Goal: Task Accomplishment & Management: Use online tool/utility

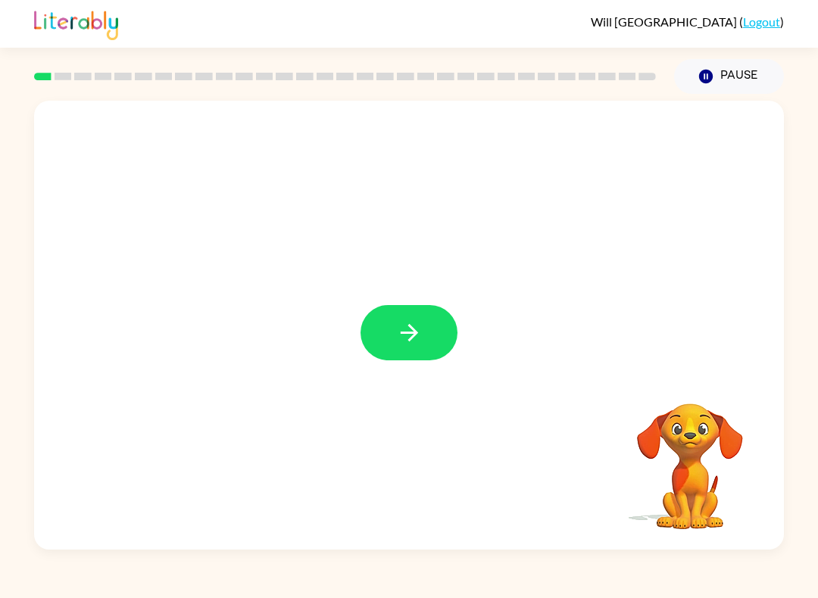
click at [394, 320] on button "button" at bounding box center [408, 331] width 97 height 55
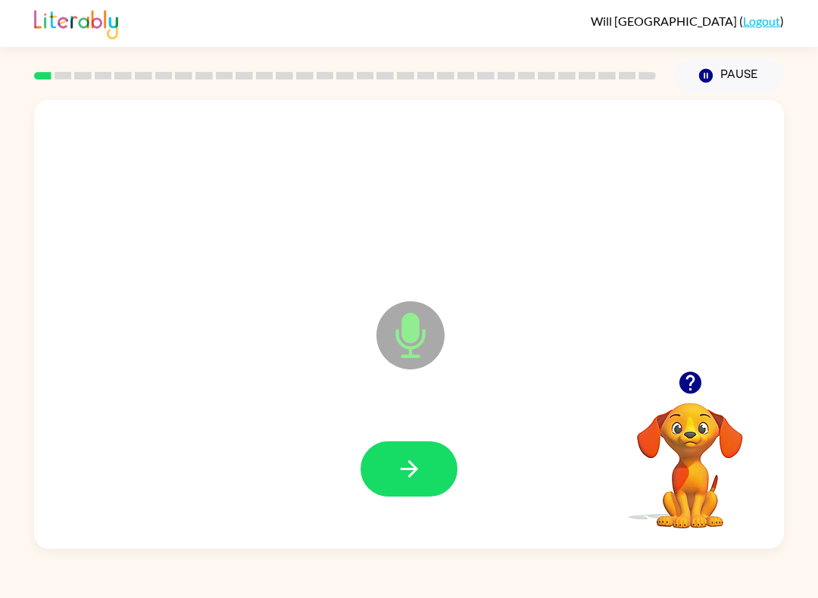
click at [416, 353] on icon at bounding box center [410, 335] width 68 height 68
click at [400, 322] on icon at bounding box center [410, 335] width 68 height 68
click at [408, 452] on button "button" at bounding box center [408, 468] width 97 height 55
click at [430, 313] on icon at bounding box center [410, 335] width 68 height 68
click at [474, 428] on div at bounding box center [408, 468] width 719 height 129
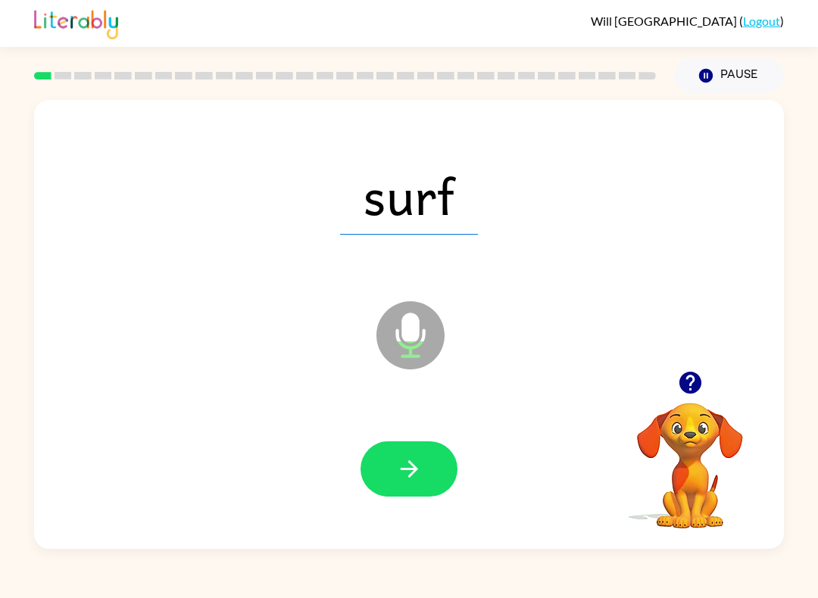
click at [473, 427] on div at bounding box center [408, 468] width 719 height 129
click at [438, 472] on button "button" at bounding box center [408, 468] width 97 height 55
click at [402, 449] on button "button" at bounding box center [408, 468] width 97 height 55
click at [426, 458] on button "button" at bounding box center [408, 468] width 97 height 55
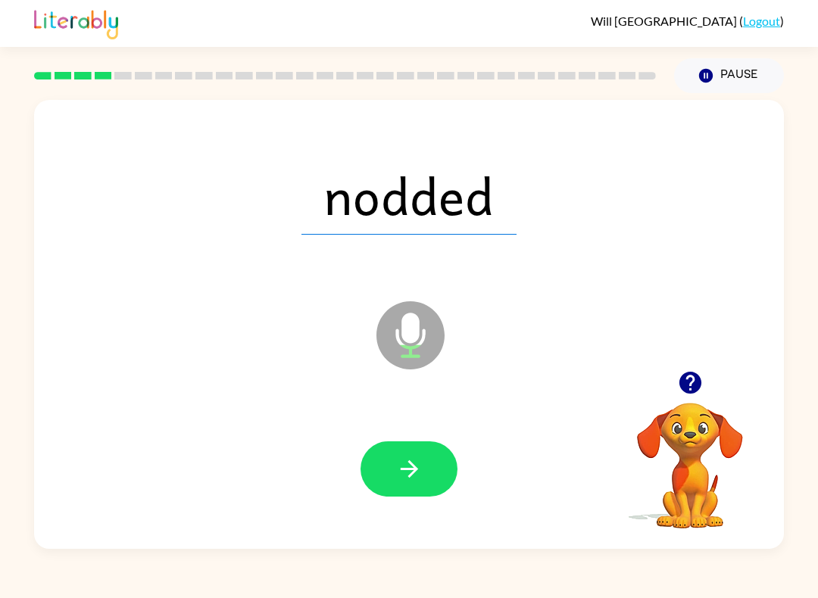
click at [413, 459] on icon "button" at bounding box center [409, 469] width 26 height 26
click at [408, 469] on icon "button" at bounding box center [409, 469] width 26 height 26
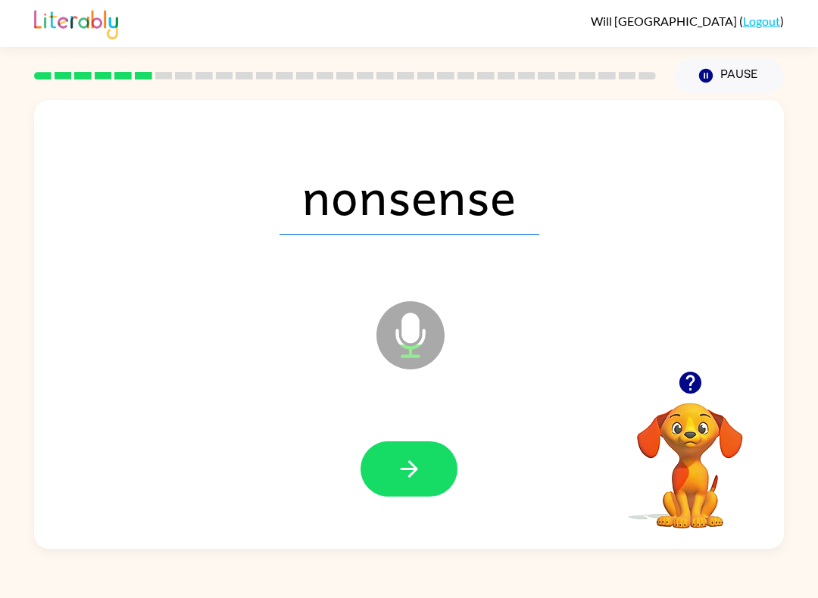
click at [438, 453] on button "button" at bounding box center [408, 468] width 97 height 55
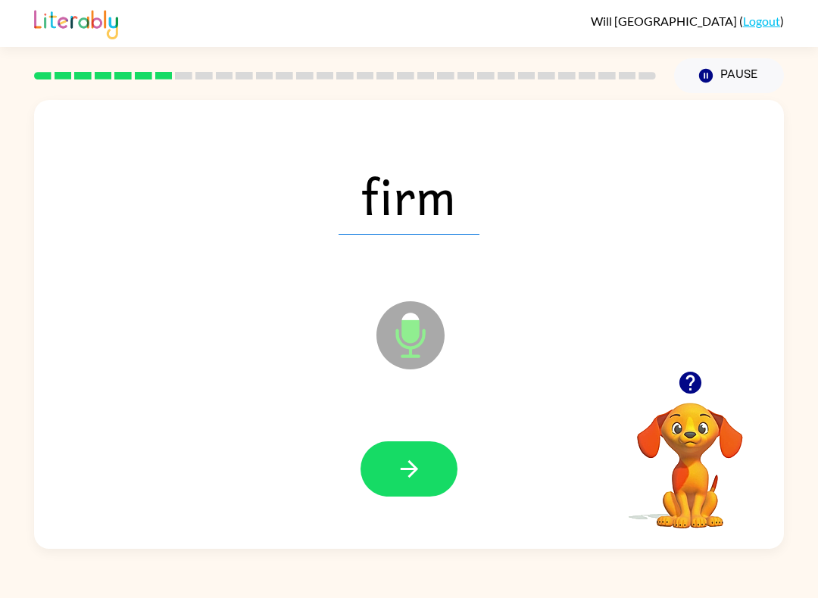
click at [411, 478] on icon "button" at bounding box center [409, 469] width 26 height 26
click at [420, 475] on icon "button" at bounding box center [409, 469] width 26 height 26
click at [406, 493] on button "button" at bounding box center [408, 468] width 97 height 55
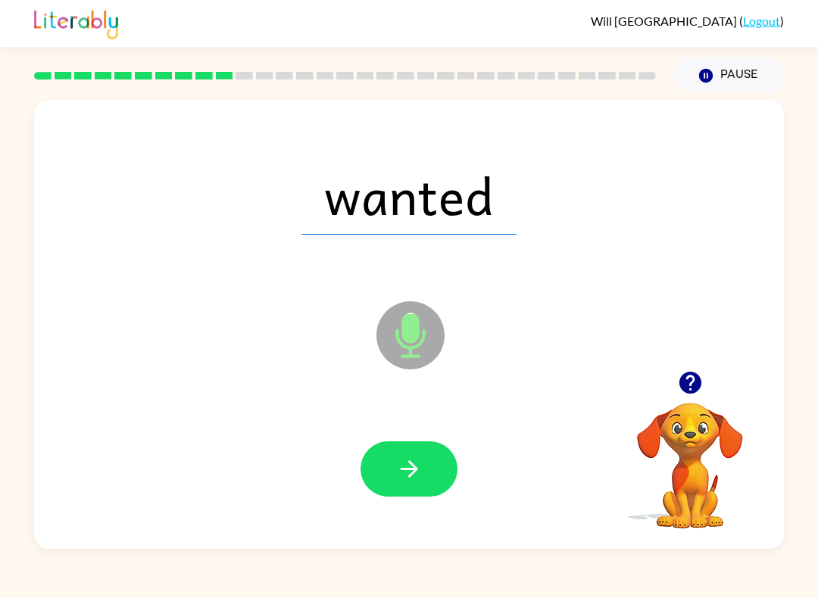
click at [413, 448] on button "button" at bounding box center [408, 468] width 97 height 55
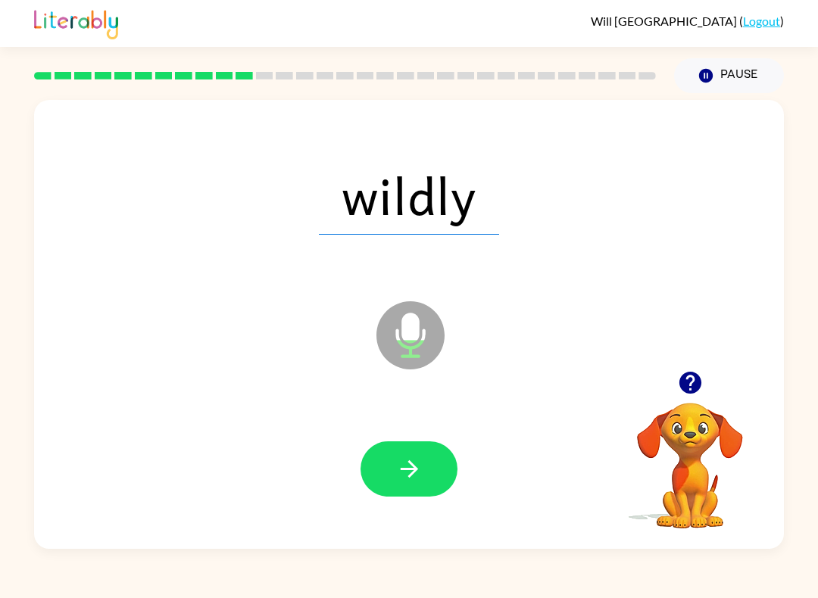
click at [387, 456] on button "button" at bounding box center [408, 468] width 97 height 55
click at [403, 472] on icon "button" at bounding box center [409, 469] width 26 height 26
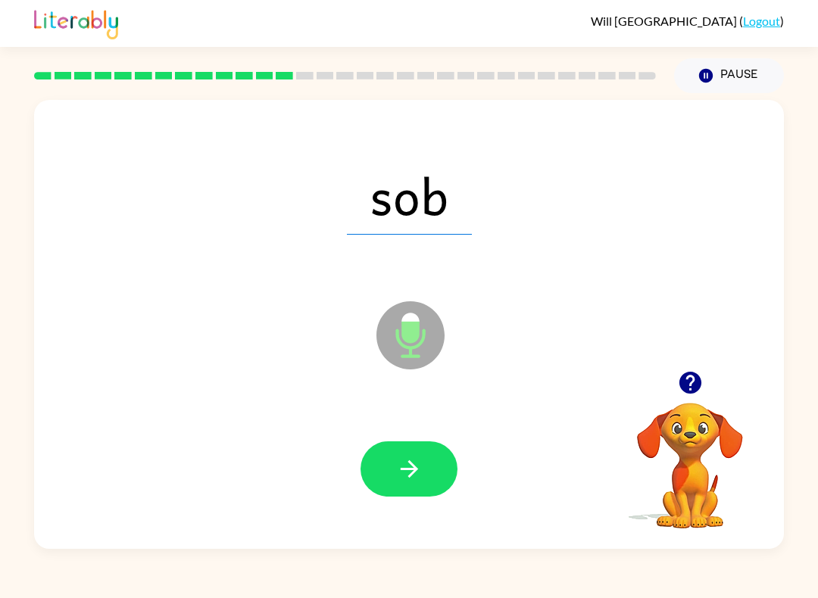
click at [394, 470] on button "button" at bounding box center [408, 468] width 97 height 55
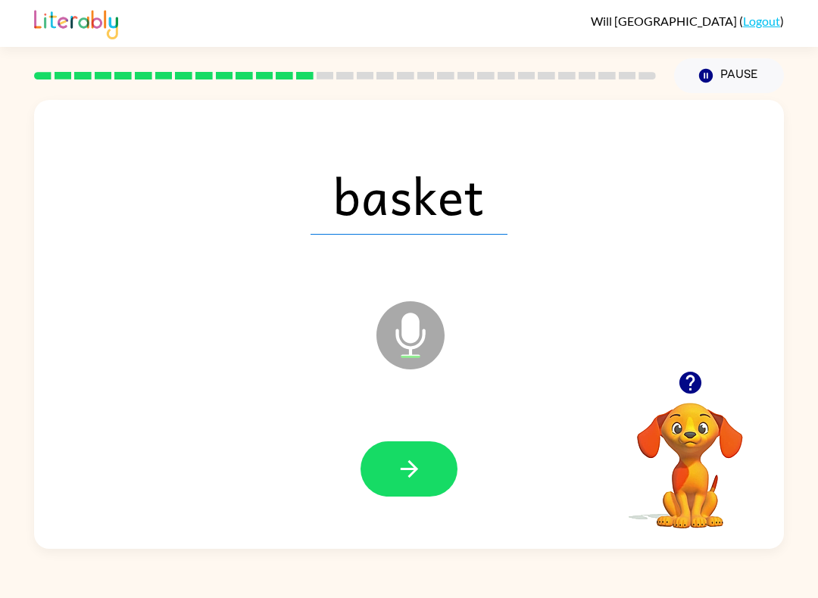
click at [399, 475] on icon "button" at bounding box center [409, 469] width 26 height 26
click at [357, 463] on div at bounding box center [408, 468] width 719 height 129
click at [385, 471] on button "button" at bounding box center [408, 468] width 97 height 55
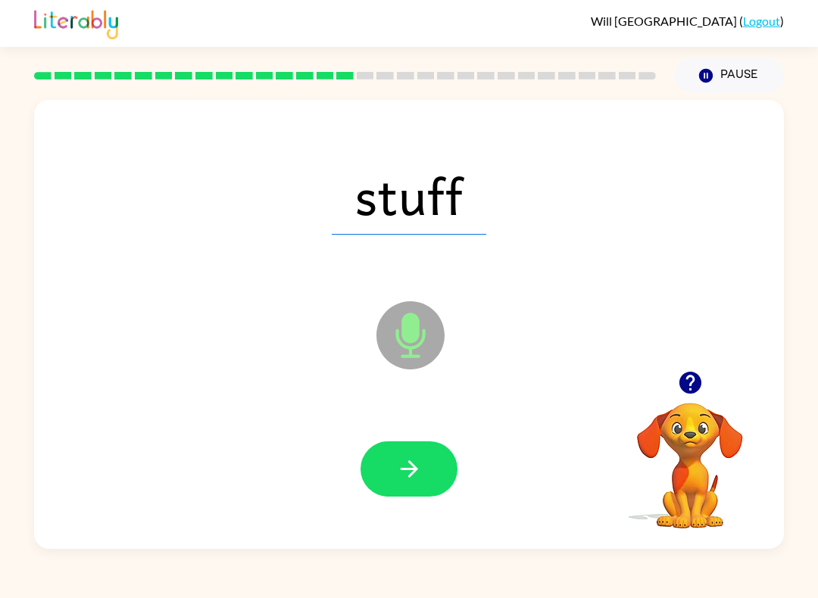
click at [416, 466] on icon "button" at bounding box center [409, 469] width 26 height 26
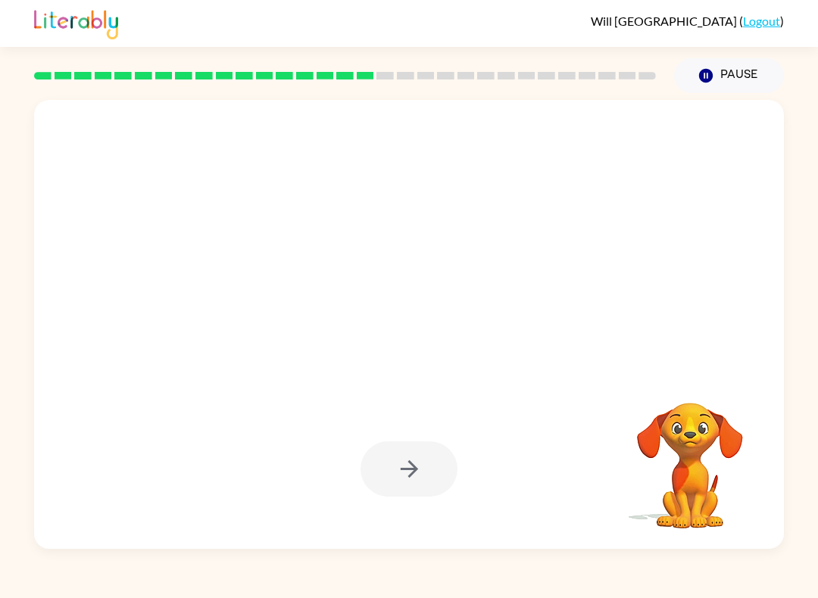
click at [664, 166] on div at bounding box center [408, 194] width 719 height 129
click at [734, 73] on button "Pause Pause" at bounding box center [729, 75] width 110 height 35
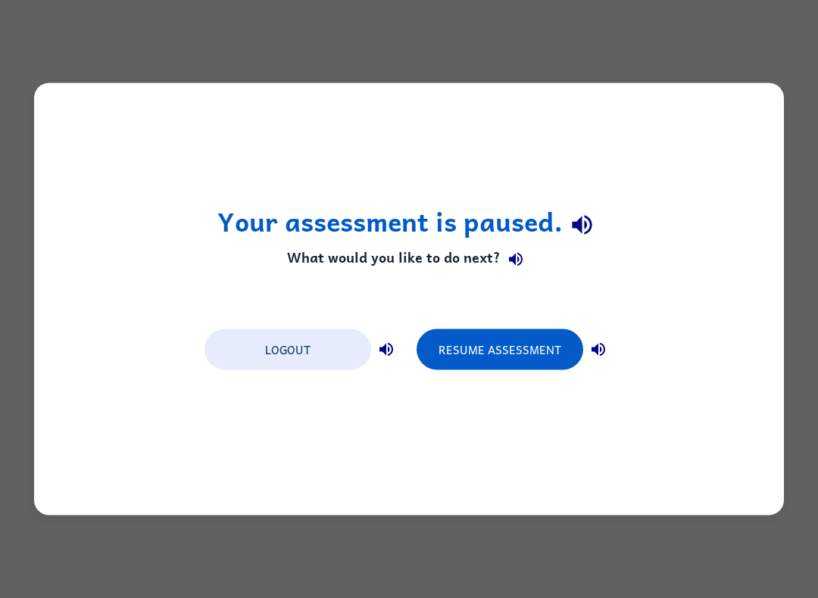
click at [507, 357] on button "Resume Assessment" at bounding box center [499, 349] width 167 height 41
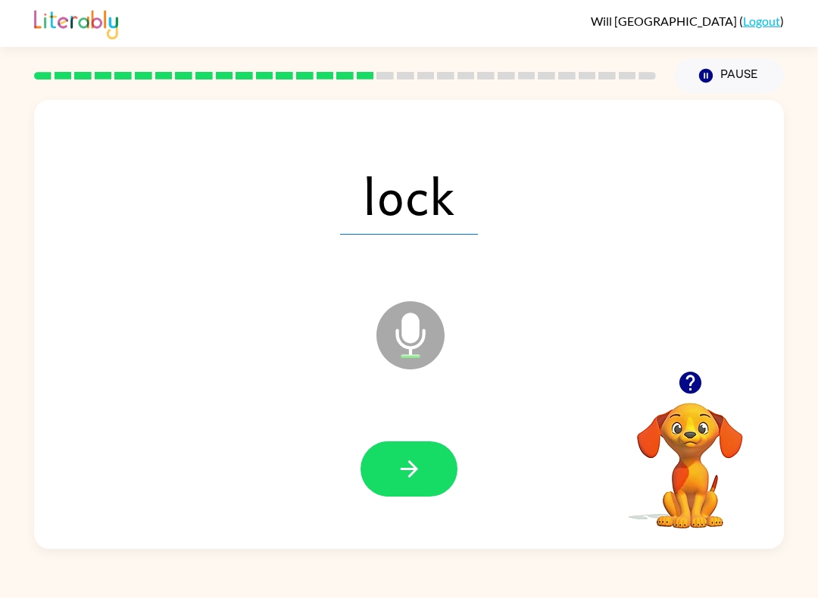
click at [407, 468] on icon "button" at bounding box center [409, 469] width 26 height 26
click at [431, 459] on button "button" at bounding box center [408, 468] width 97 height 55
click at [407, 459] on icon "button" at bounding box center [409, 469] width 26 height 26
click at [413, 453] on button "button" at bounding box center [408, 468] width 97 height 55
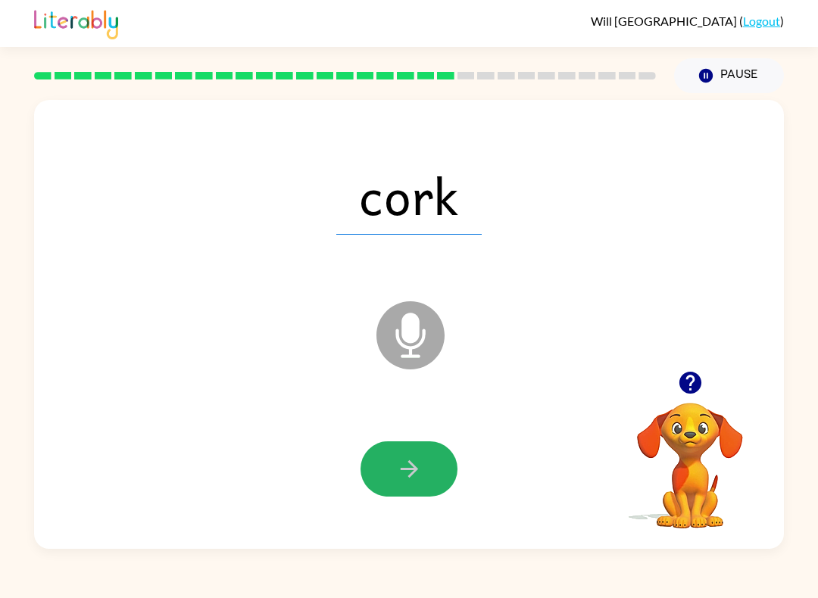
click at [431, 483] on button "button" at bounding box center [408, 468] width 97 height 55
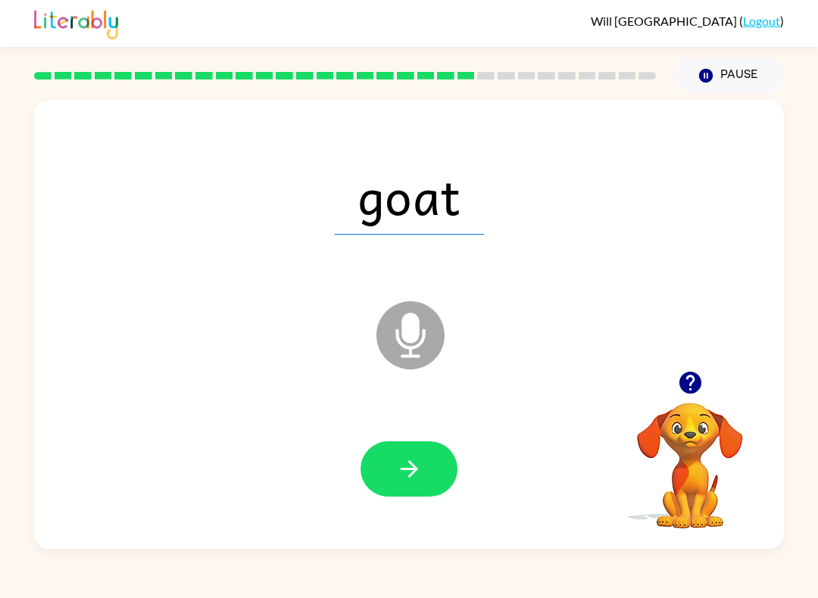
click at [410, 475] on icon "button" at bounding box center [408, 468] width 17 height 17
click at [388, 480] on button "button" at bounding box center [408, 468] width 97 height 55
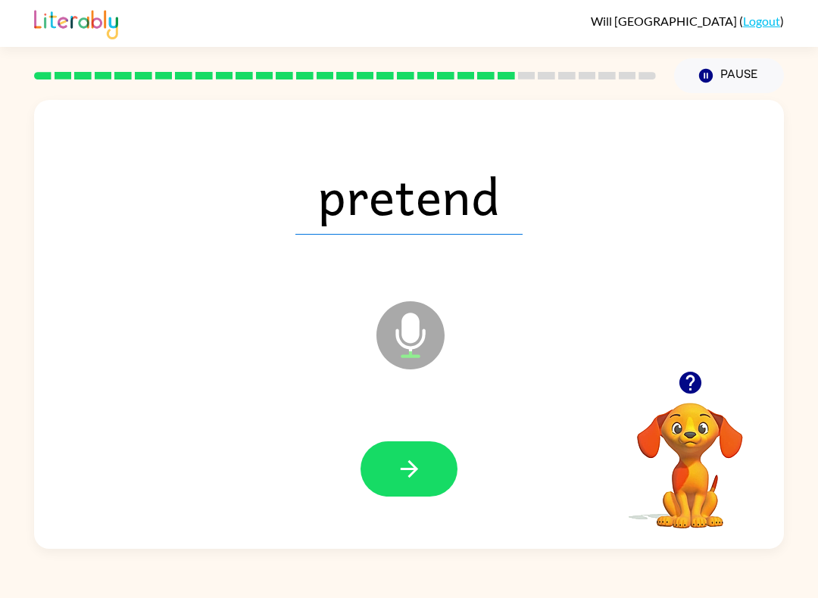
click at [413, 473] on icon "button" at bounding box center [408, 468] width 17 height 17
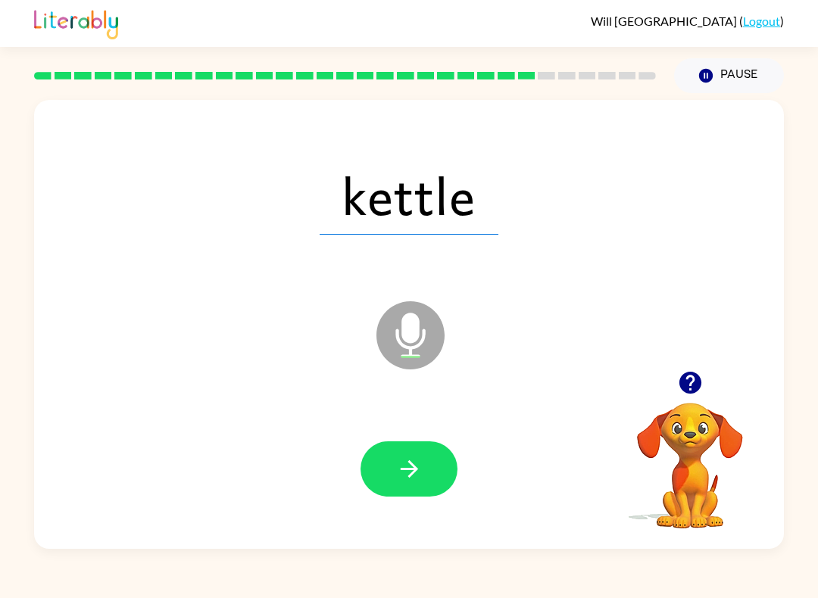
click at [402, 478] on icon "button" at bounding box center [409, 469] width 26 height 26
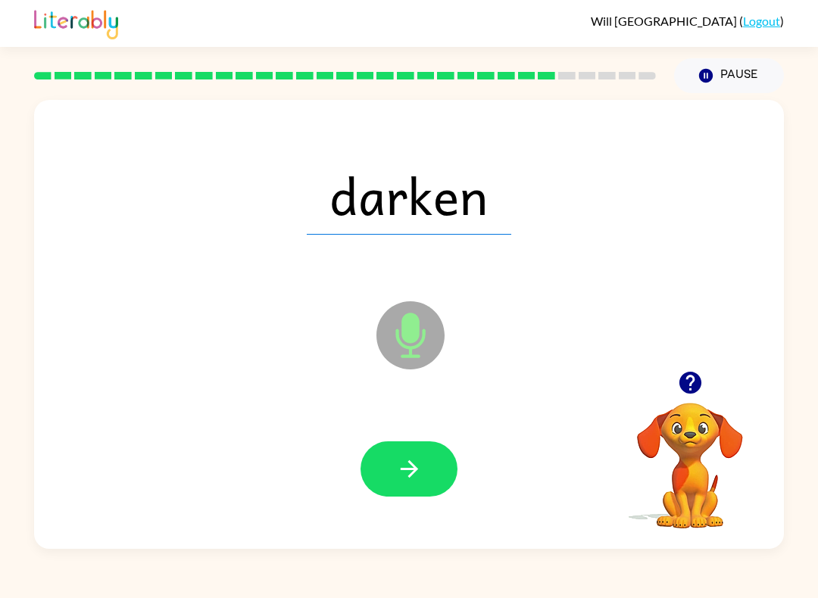
click at [413, 460] on icon "button" at bounding box center [409, 469] width 26 height 26
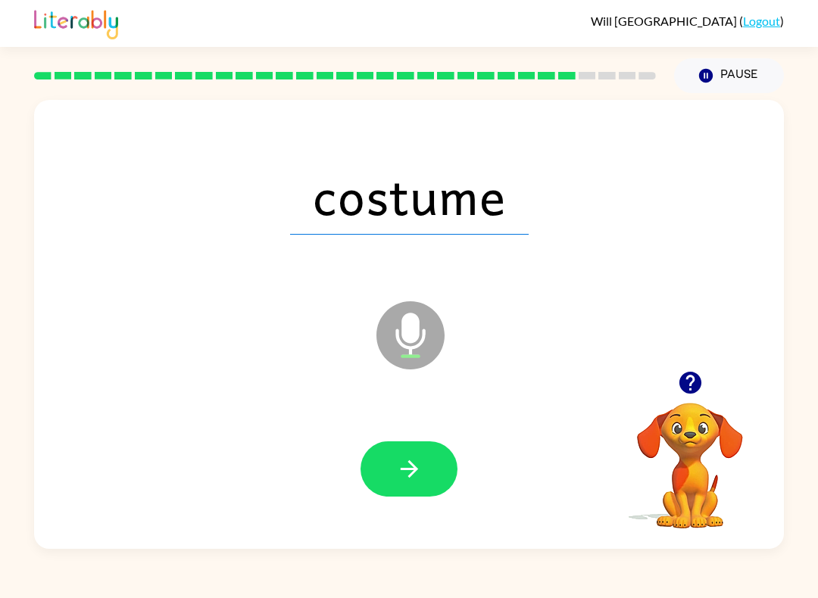
click at [408, 481] on icon "button" at bounding box center [409, 469] width 26 height 26
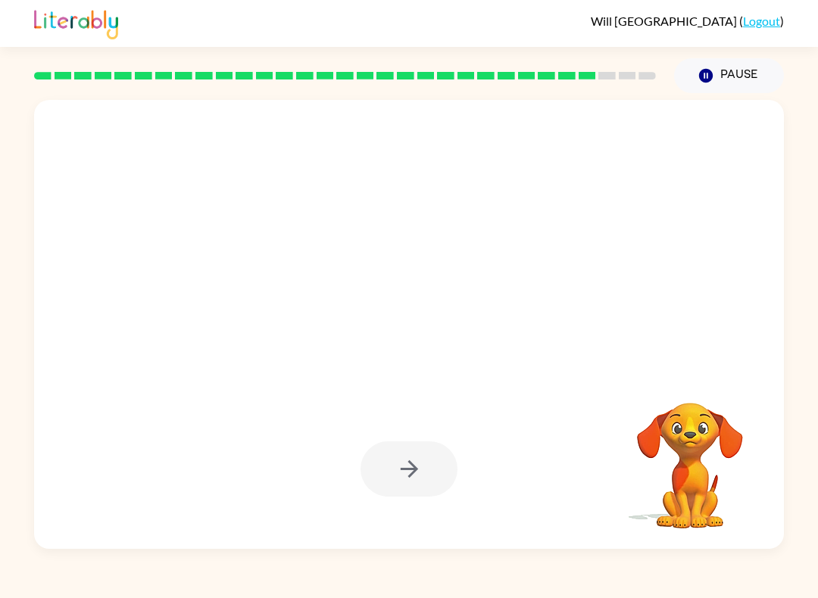
click at [387, 469] on div at bounding box center [408, 468] width 97 height 55
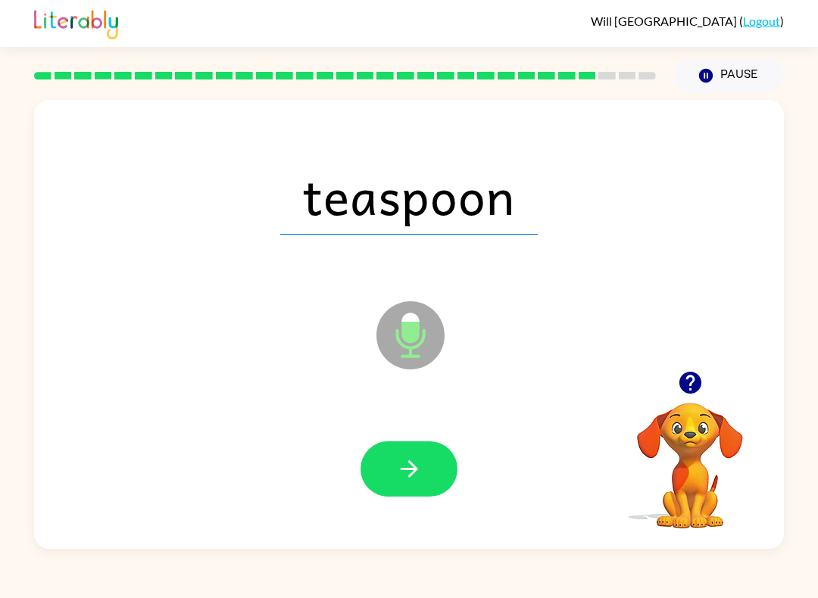
click at [441, 460] on button "button" at bounding box center [408, 468] width 97 height 55
click at [412, 481] on div at bounding box center [408, 468] width 97 height 55
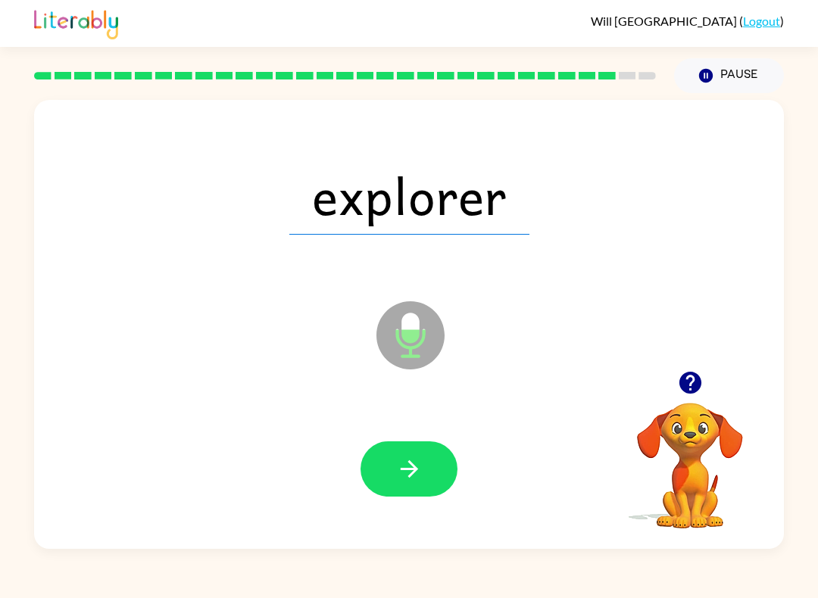
click at [425, 467] on button "button" at bounding box center [408, 468] width 97 height 55
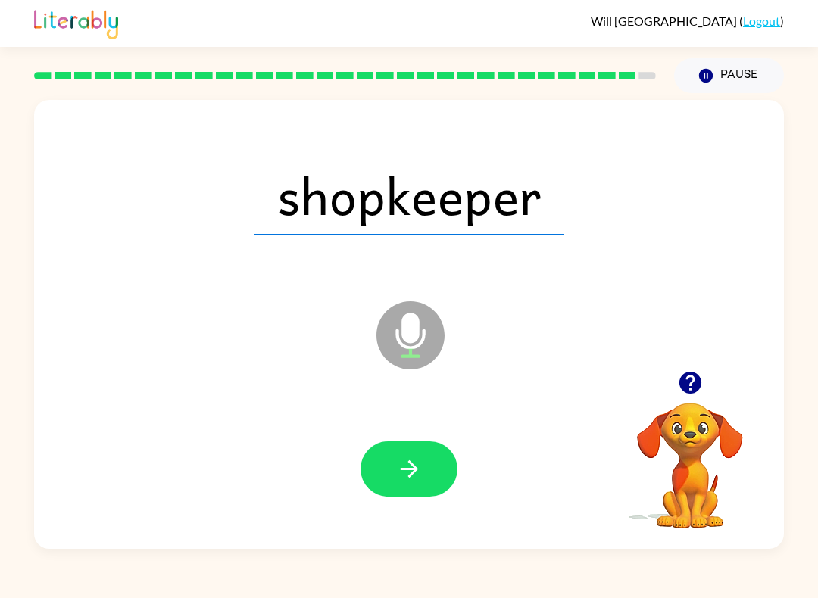
click at [402, 487] on button "button" at bounding box center [408, 468] width 97 height 55
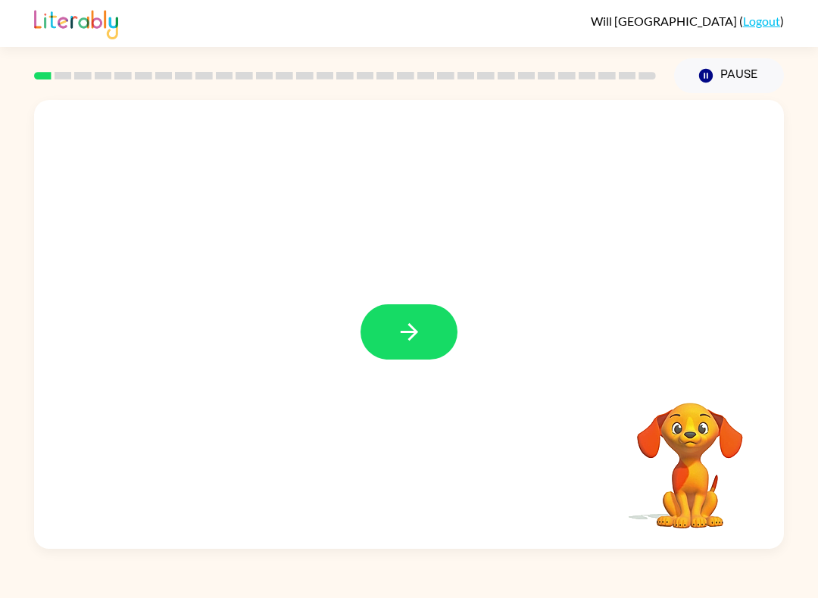
click at [421, 328] on icon "button" at bounding box center [409, 332] width 26 height 26
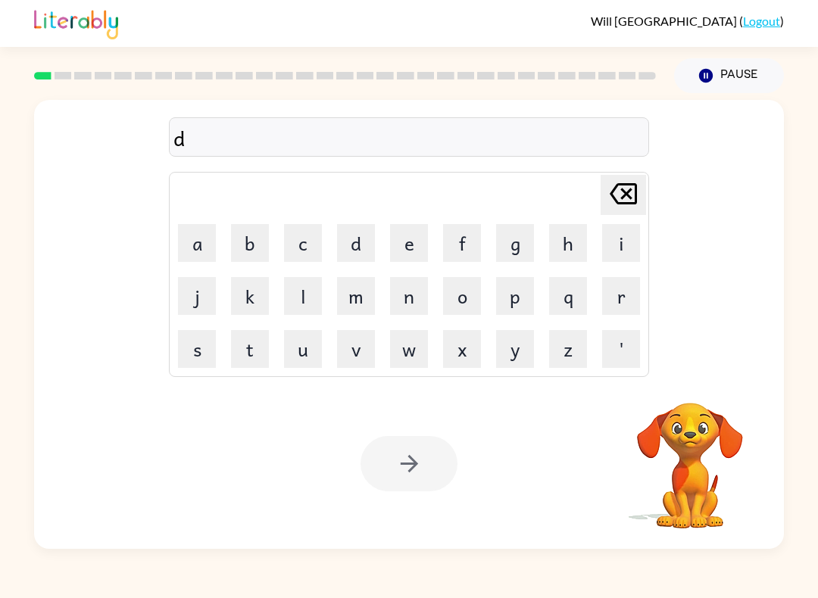
click at [626, 199] on icon "Delete Delete last character input" at bounding box center [623, 194] width 36 height 36
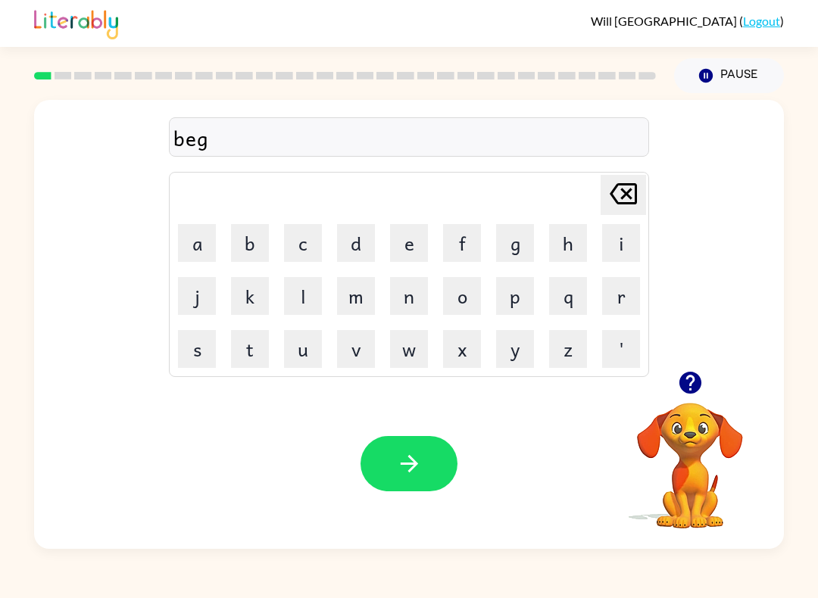
click at [448, 453] on button "button" at bounding box center [408, 463] width 97 height 55
click at [420, 468] on icon "button" at bounding box center [409, 463] width 26 height 26
click at [437, 478] on button "button" at bounding box center [408, 463] width 97 height 55
click at [467, 500] on div "Your browser must support playing .mp4 files to use Literably. Please try using…" at bounding box center [408, 463] width 749 height 170
click at [416, 460] on icon "button" at bounding box center [409, 463] width 26 height 26
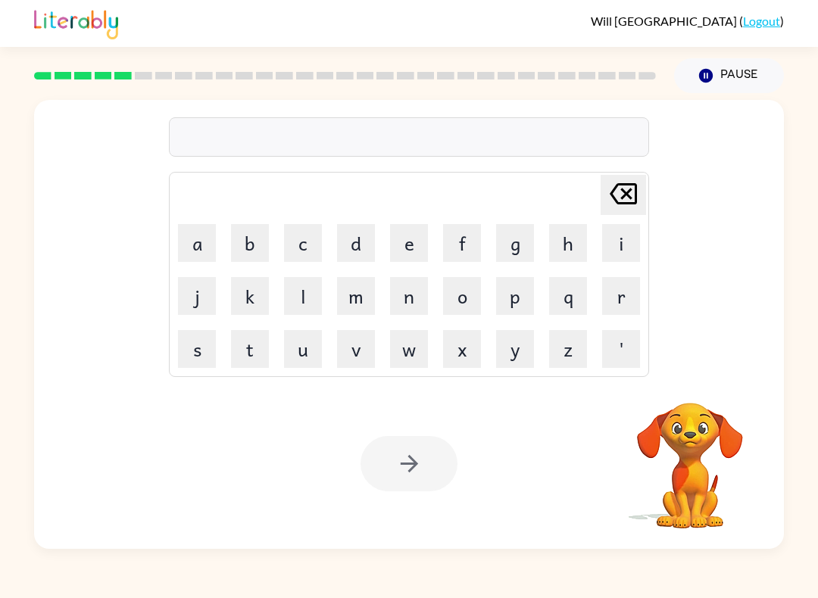
click at [395, 482] on div at bounding box center [408, 463] width 97 height 55
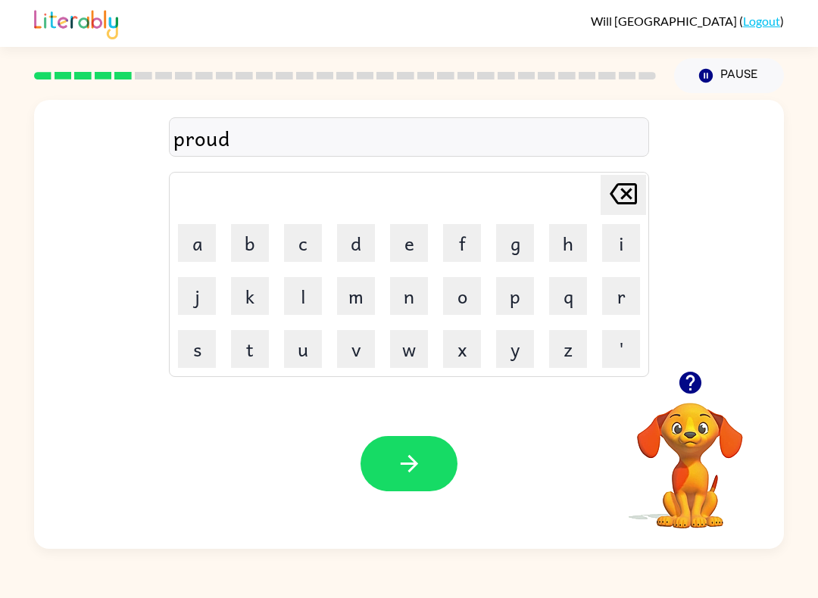
click at [416, 454] on icon "button" at bounding box center [409, 463] width 26 height 26
click at [372, 469] on button "button" at bounding box center [408, 463] width 97 height 55
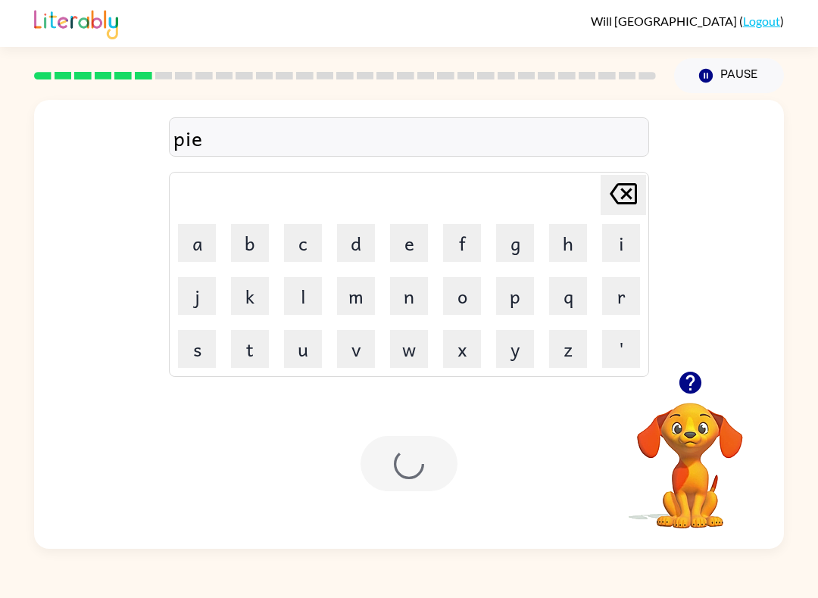
click at [379, 462] on div at bounding box center [408, 463] width 97 height 55
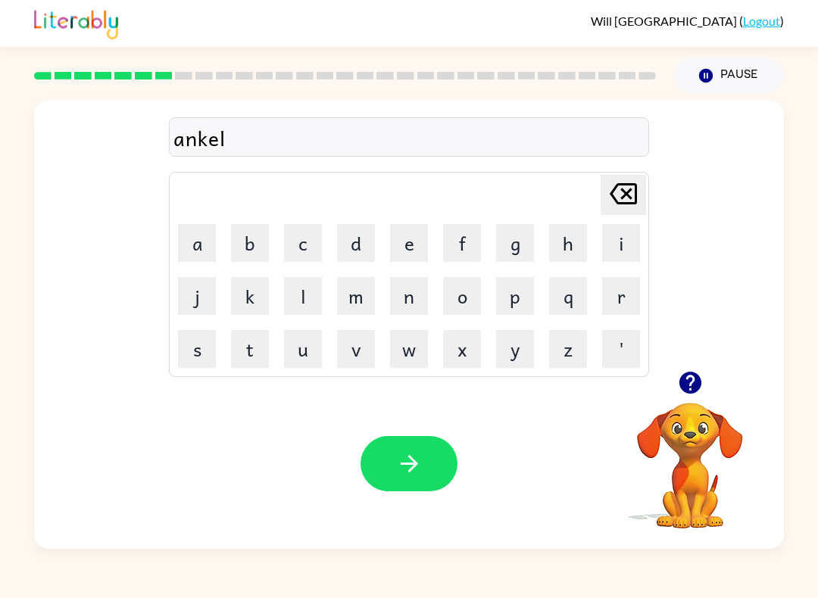
click at [444, 457] on button "button" at bounding box center [408, 463] width 97 height 55
click at [444, 487] on button "button" at bounding box center [408, 463] width 97 height 55
click at [421, 486] on button "button" at bounding box center [408, 463] width 97 height 55
click at [438, 445] on button "button" at bounding box center [408, 463] width 97 height 55
click at [441, 449] on button "button" at bounding box center [408, 463] width 97 height 55
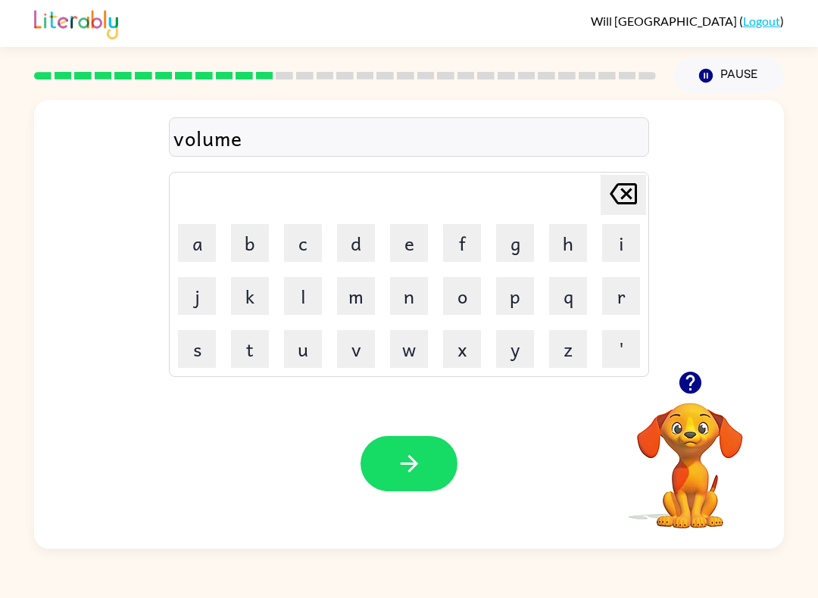
click at [406, 455] on icon "button" at bounding box center [409, 463] width 26 height 26
click at [419, 454] on icon "button" at bounding box center [409, 463] width 26 height 26
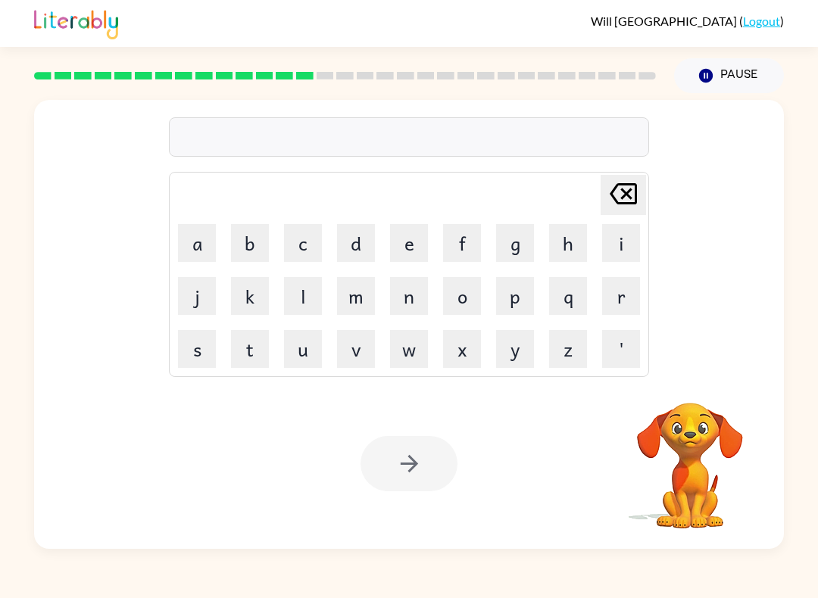
click at [689, 456] on video "Your browser must support playing .mp4 files to use Literably. Please try using…" at bounding box center [689, 454] width 151 height 151
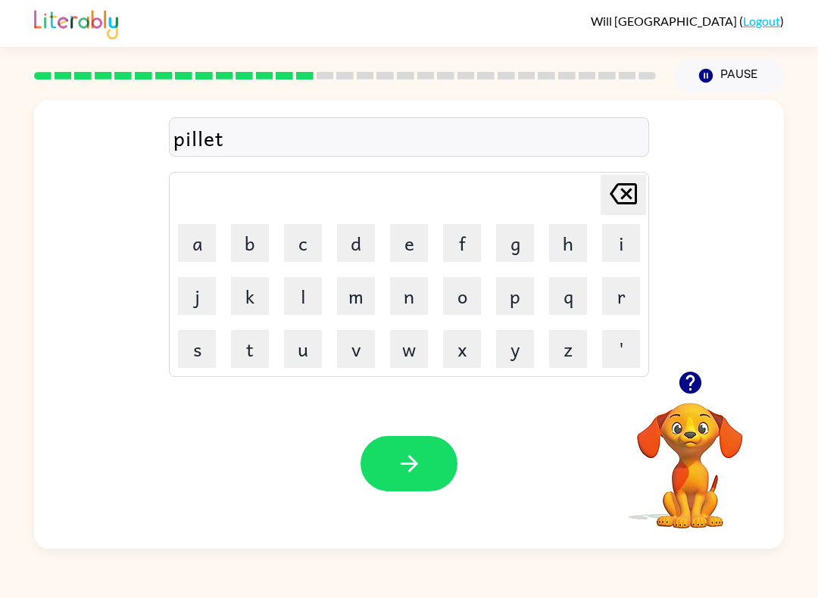
click at [441, 441] on button "button" at bounding box center [408, 463] width 97 height 55
click at [422, 486] on button "button" at bounding box center [408, 463] width 97 height 55
click at [436, 481] on button "button" at bounding box center [408, 463] width 97 height 55
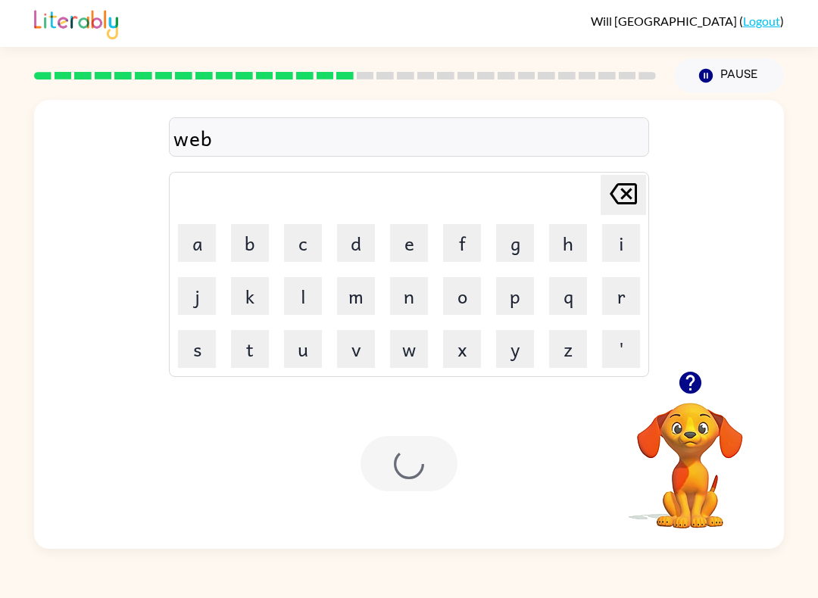
click at [435, 481] on div at bounding box center [408, 463] width 97 height 55
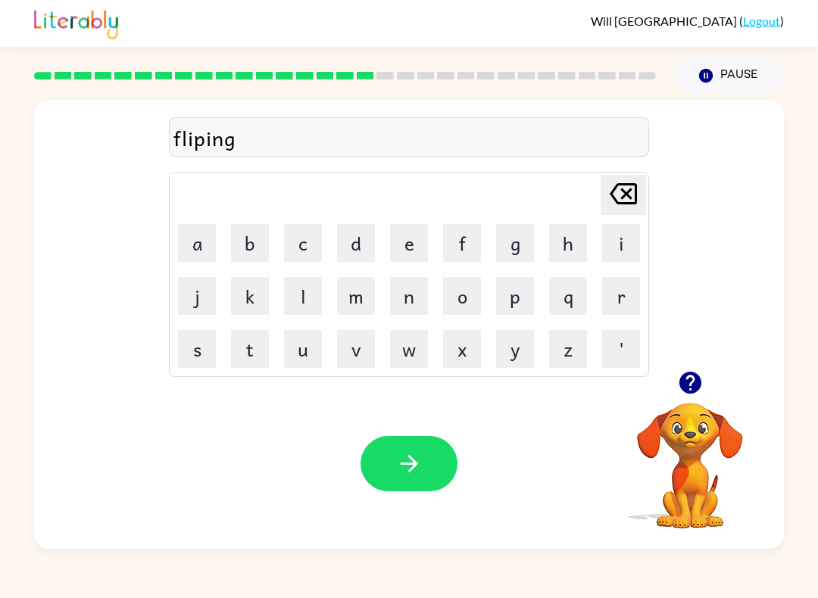
click at [442, 448] on button "button" at bounding box center [408, 463] width 97 height 55
click at [436, 460] on button "button" at bounding box center [408, 463] width 97 height 55
click at [422, 458] on icon "button" at bounding box center [409, 463] width 26 height 26
click at [418, 471] on icon "button" at bounding box center [409, 463] width 26 height 26
click at [390, 443] on button "button" at bounding box center [408, 463] width 97 height 55
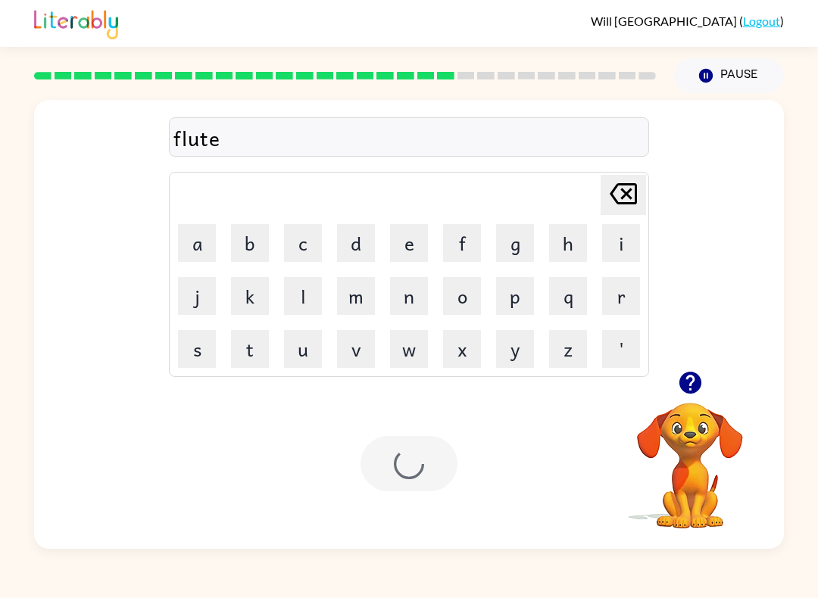
click at [393, 466] on div at bounding box center [408, 463] width 97 height 55
click at [415, 461] on div at bounding box center [408, 463] width 97 height 55
click at [456, 95] on div at bounding box center [345, 75] width 640 height 53
click at [394, 114] on div "midnigh Delete Delete last character input a b c d e f g h i j k l m n o p q r …" at bounding box center [409, 236] width 480 height 282
click at [284, 151] on div "midnigh" at bounding box center [408, 138] width 471 height 32
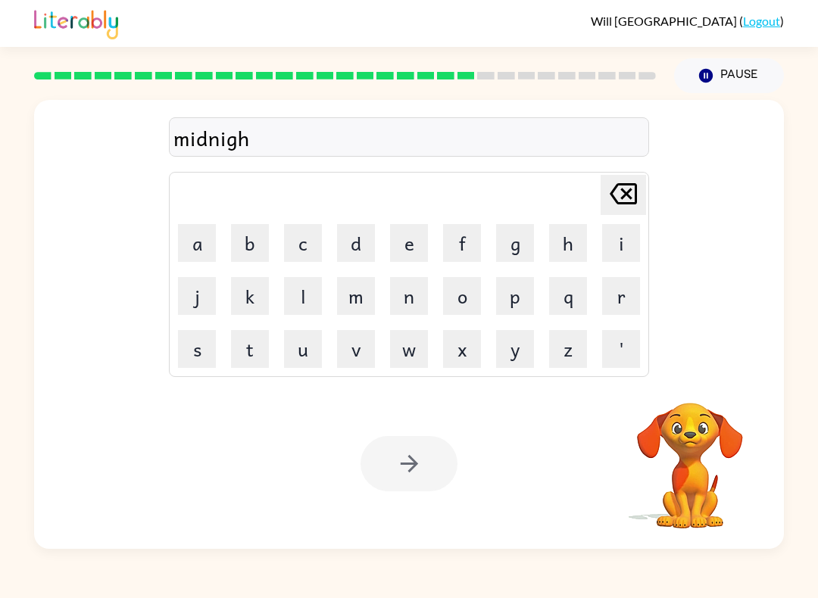
click at [283, 137] on div "midnigh" at bounding box center [408, 138] width 471 height 32
click at [721, 443] on video "Your browser must support playing .mp4 files to use Literably. Please try using…" at bounding box center [689, 454] width 151 height 151
click at [707, 423] on video "Your browser must support playing .mp4 files to use Literably. Please try using…" at bounding box center [689, 454] width 151 height 151
click at [689, 434] on video "Your browser must support playing .mp4 files to use Literably. Please try using…" at bounding box center [689, 454] width 151 height 151
click at [662, 477] on video "Your browser must support playing .mp4 files to use Literably. Please try using…" at bounding box center [689, 454] width 151 height 151
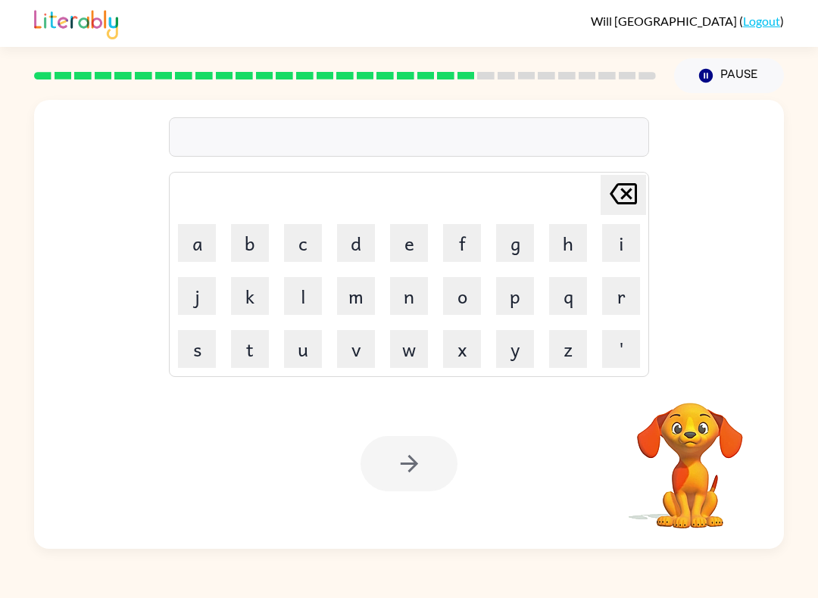
click at [308, 359] on button "u" at bounding box center [303, 349] width 38 height 38
click at [311, 363] on button "u" at bounding box center [303, 349] width 38 height 38
click at [614, 204] on icon "Delete Delete last character input" at bounding box center [623, 194] width 36 height 36
click at [416, 460] on div at bounding box center [408, 463] width 97 height 55
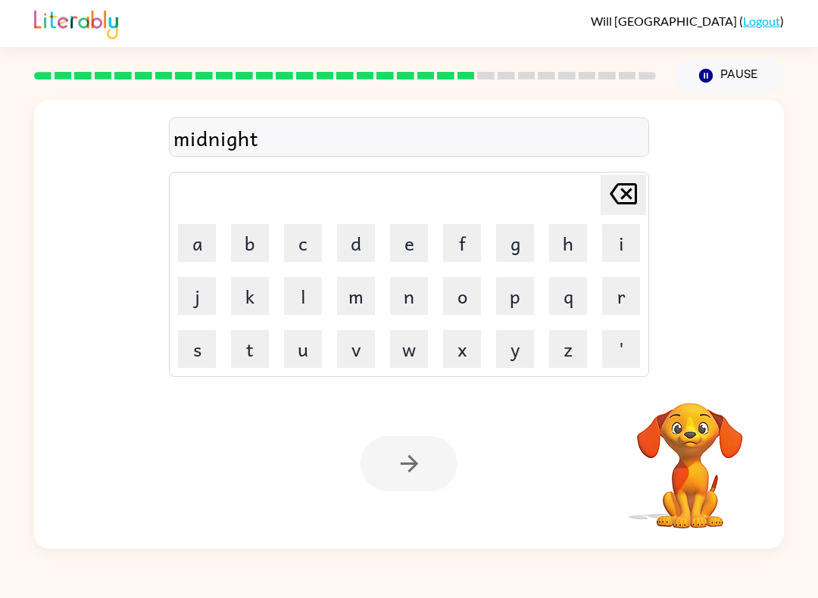
click at [427, 465] on div at bounding box center [408, 463] width 97 height 55
click at [445, 450] on div at bounding box center [408, 463] width 97 height 55
click at [444, 450] on div at bounding box center [408, 463] width 97 height 55
click at [392, 448] on div at bounding box center [408, 463] width 97 height 55
click at [391, 448] on div at bounding box center [408, 463] width 97 height 55
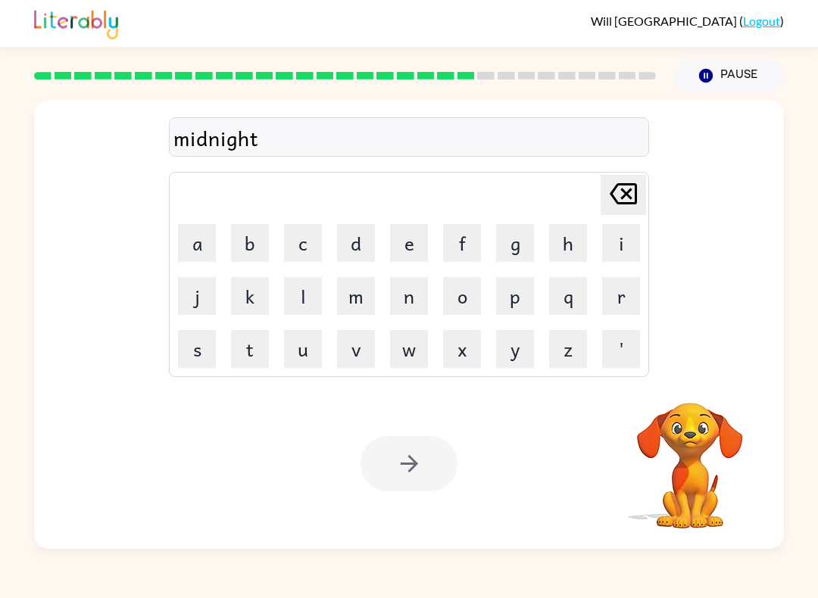
click at [429, 453] on div at bounding box center [408, 463] width 97 height 55
click at [480, 285] on button "o" at bounding box center [462, 296] width 38 height 38
click at [469, 224] on button "f" at bounding box center [462, 243] width 38 height 38
click at [374, 360] on button "v" at bounding box center [356, 349] width 38 height 38
click at [479, 335] on button "x" at bounding box center [462, 349] width 38 height 38
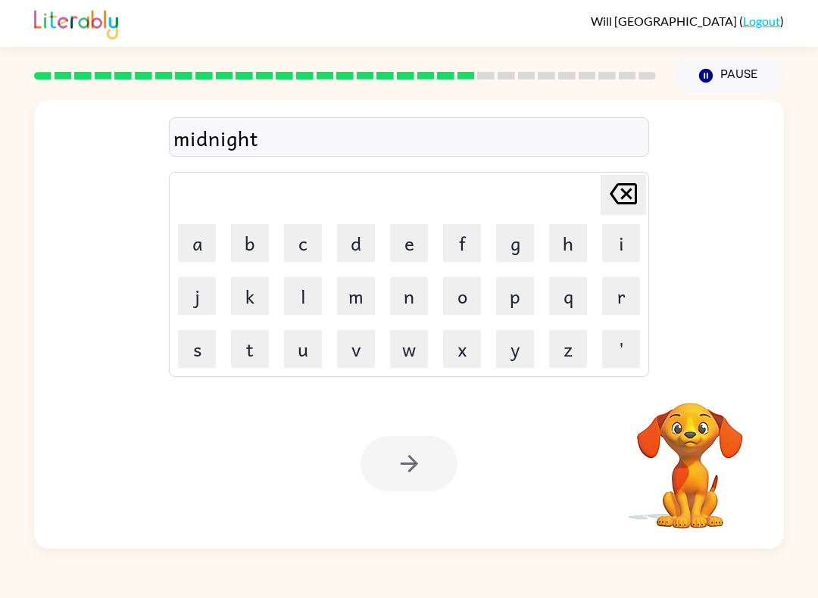
click at [714, 76] on icon "Pause" at bounding box center [705, 75] width 17 height 17
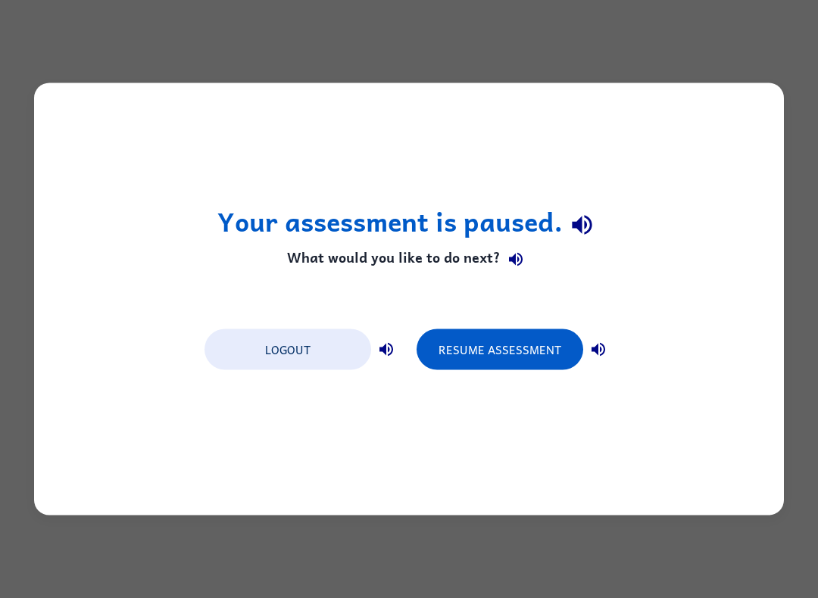
click at [526, 334] on button "Resume Assessment" at bounding box center [499, 349] width 167 height 41
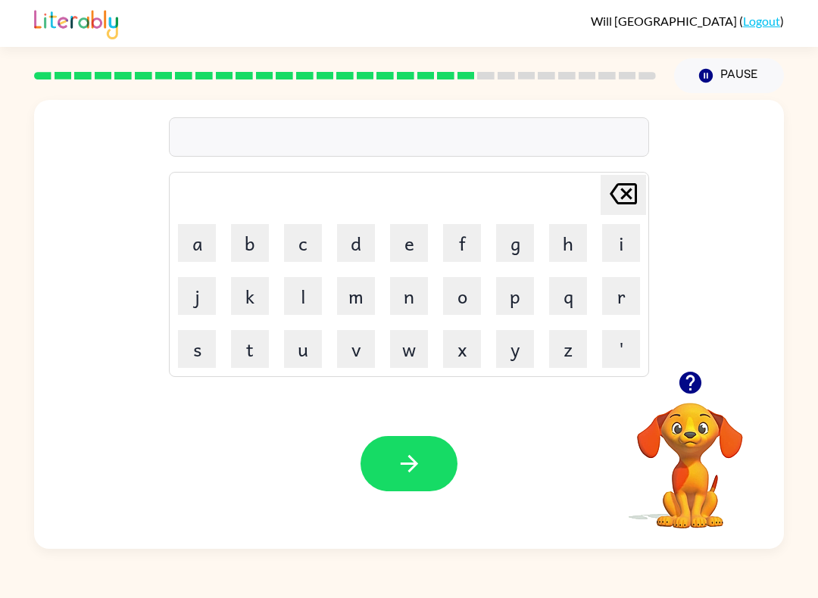
click at [514, 356] on button "y" at bounding box center [515, 349] width 38 height 38
click at [628, 205] on icon "Delete Delete last character input" at bounding box center [623, 194] width 36 height 36
click at [386, 459] on button "button" at bounding box center [408, 463] width 97 height 55
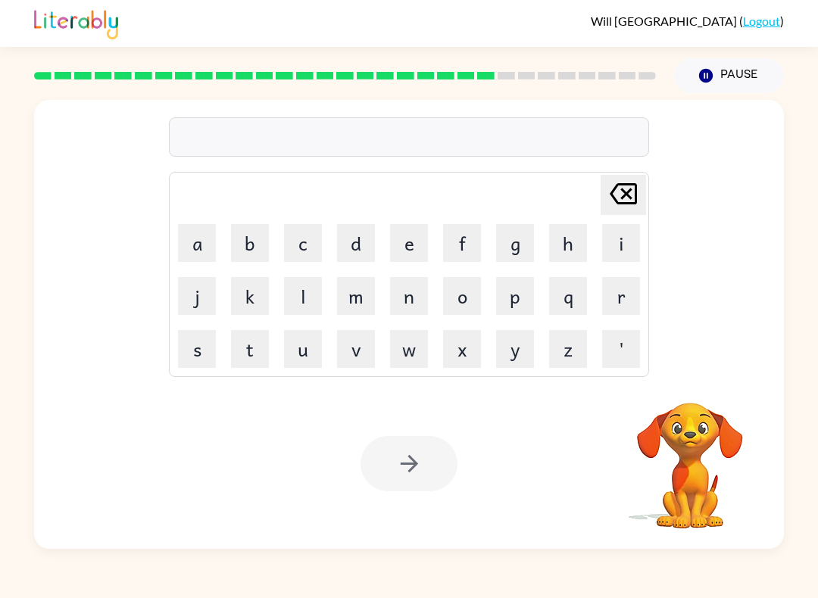
click at [683, 451] on video "Your browser must support playing .mp4 files to use Literably. Please try using…" at bounding box center [689, 454] width 151 height 151
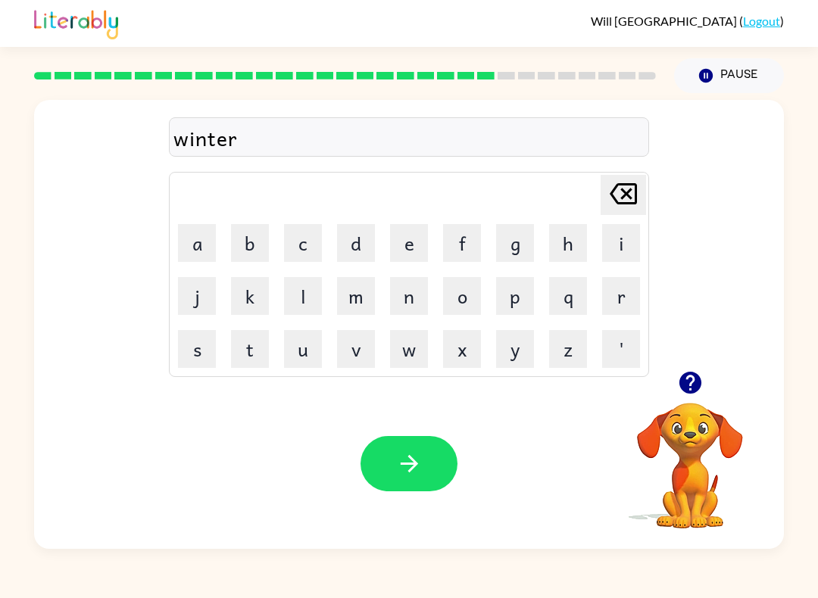
click at [439, 478] on button "button" at bounding box center [408, 463] width 97 height 55
click at [419, 456] on icon "button" at bounding box center [409, 463] width 26 height 26
click at [347, 139] on div at bounding box center [409, 136] width 480 height 39
click at [412, 463] on icon "button" at bounding box center [409, 463] width 26 height 26
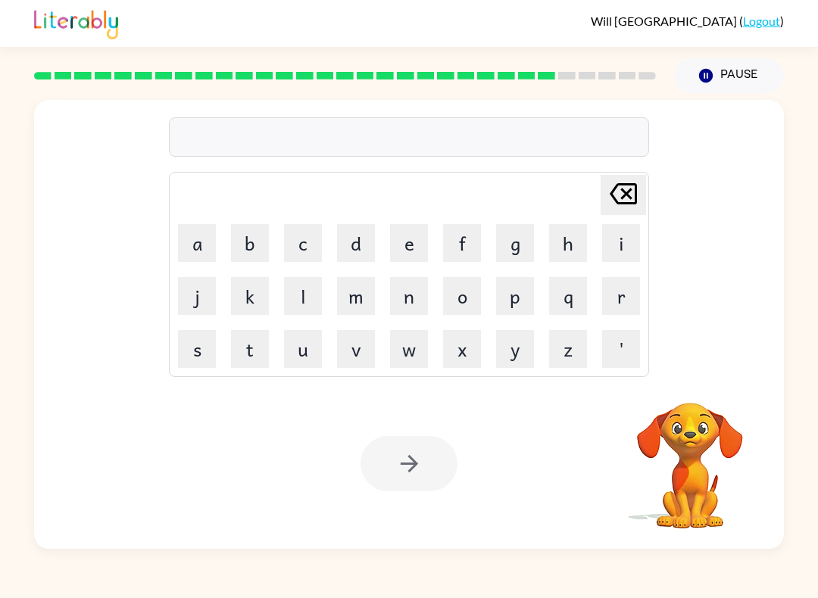
click at [419, 497] on div "Your browser must support playing .mp4 files to use Literably. Please try using…" at bounding box center [408, 463] width 749 height 170
click at [294, 352] on button "u" at bounding box center [303, 349] width 38 height 38
click at [410, 294] on button "n" at bounding box center [409, 296] width 38 height 38
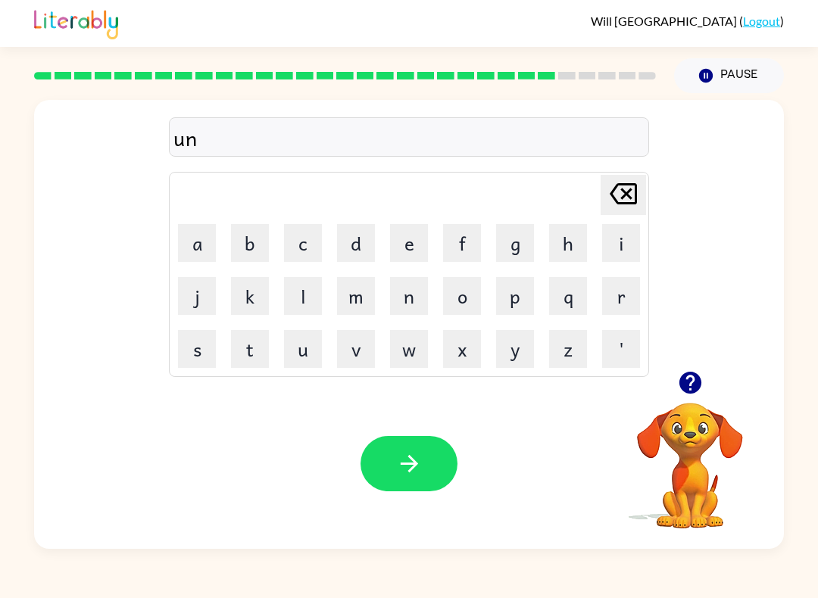
click at [211, 244] on button "a" at bounding box center [197, 243] width 38 height 38
click at [465, 253] on button "f" at bounding box center [462, 243] width 38 height 38
click at [461, 306] on button "o" at bounding box center [462, 296] width 38 height 38
click at [425, 481] on button "button" at bounding box center [408, 463] width 97 height 55
click at [434, 451] on button "button" at bounding box center [408, 463] width 97 height 55
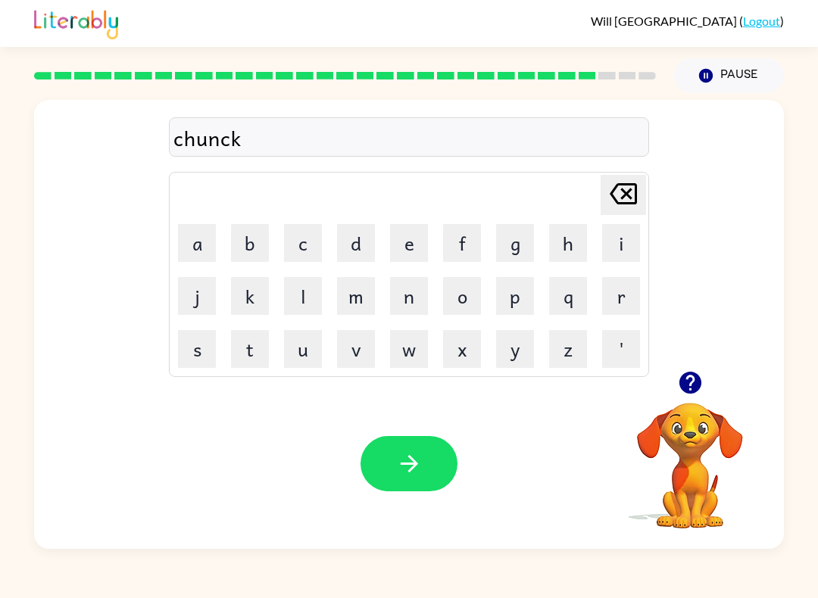
click at [416, 490] on button "button" at bounding box center [408, 463] width 97 height 55
click at [425, 459] on button "button" at bounding box center [408, 463] width 97 height 55
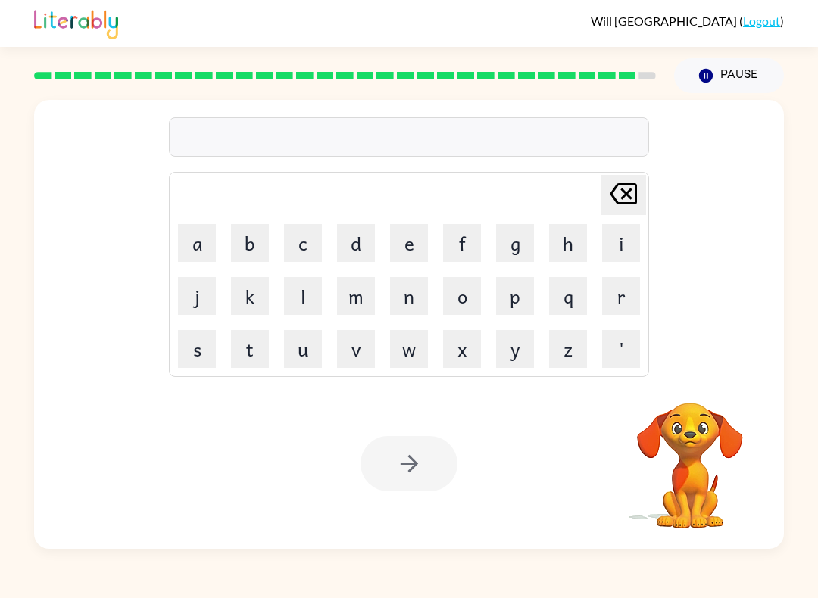
click at [408, 492] on div "Your browser must support playing .mp4 files to use Literably. Please try using…" at bounding box center [408, 463] width 749 height 170
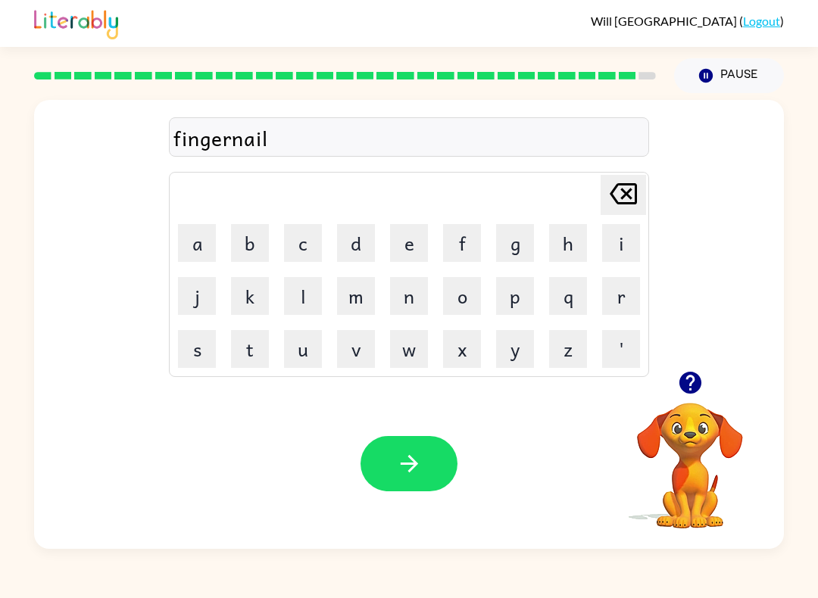
click at [425, 481] on button "button" at bounding box center [408, 463] width 97 height 55
